Goal: Task Accomplishment & Management: Manage account settings

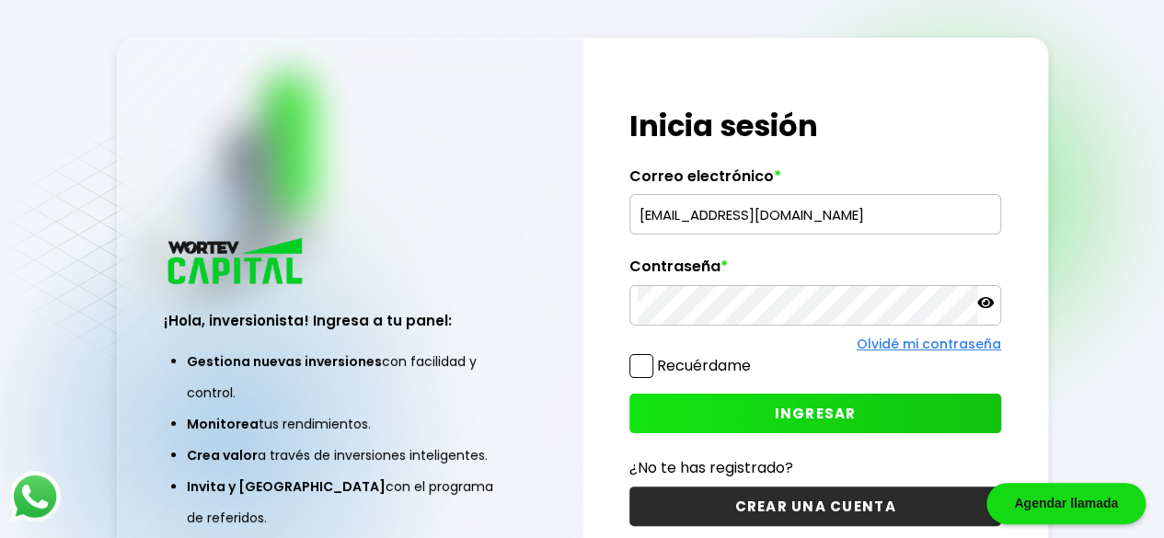
click at [771, 227] on input "[EMAIL_ADDRESS][DOMAIN_NAME]" at bounding box center [815, 214] width 355 height 39
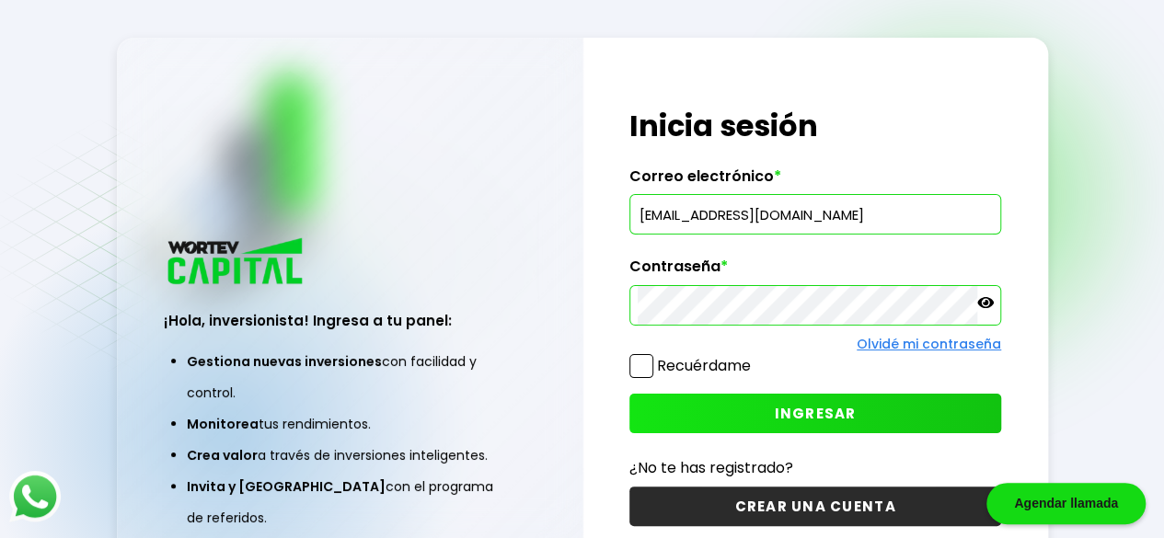
type input "[PERSON_NAME][EMAIL_ADDRESS][DOMAIN_NAME]"
click at [985, 303] on icon at bounding box center [985, 302] width 17 height 11
click at [1020, 248] on div "¡Hola, inversionista! Ingresa tus credenciales para iniciar sesión Inicia sesió…" at bounding box center [815, 317] width 465 height 559
click at [756, 413] on button "INGRESAR" at bounding box center [815, 414] width 372 height 40
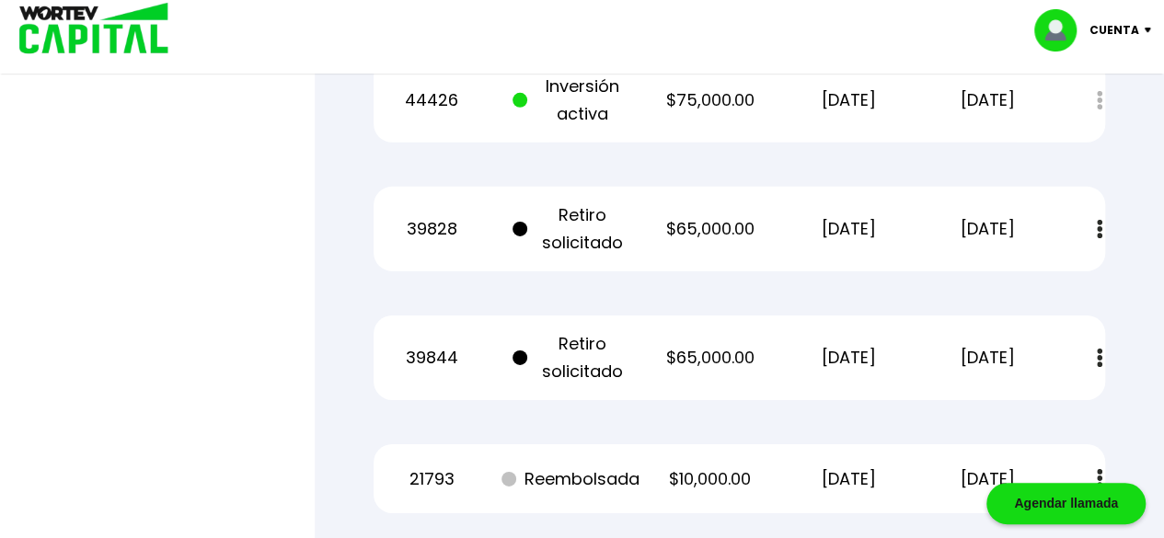
scroll to position [2852, 0]
